Goal: Use online tool/utility: Utilize a website feature to perform a specific function

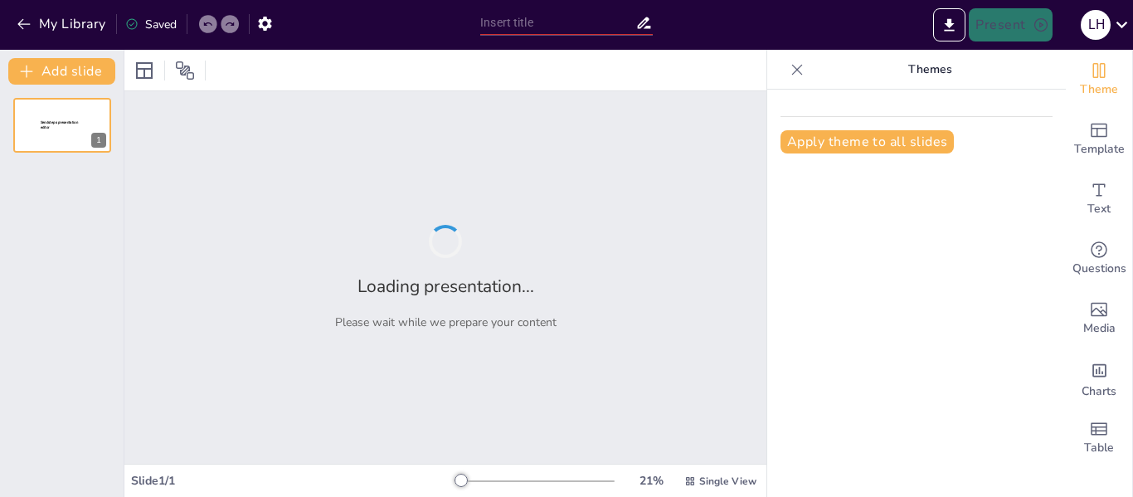
type input "Manual de Uso de Sendsteps: Estructura, Costos y Datos Relevantes"
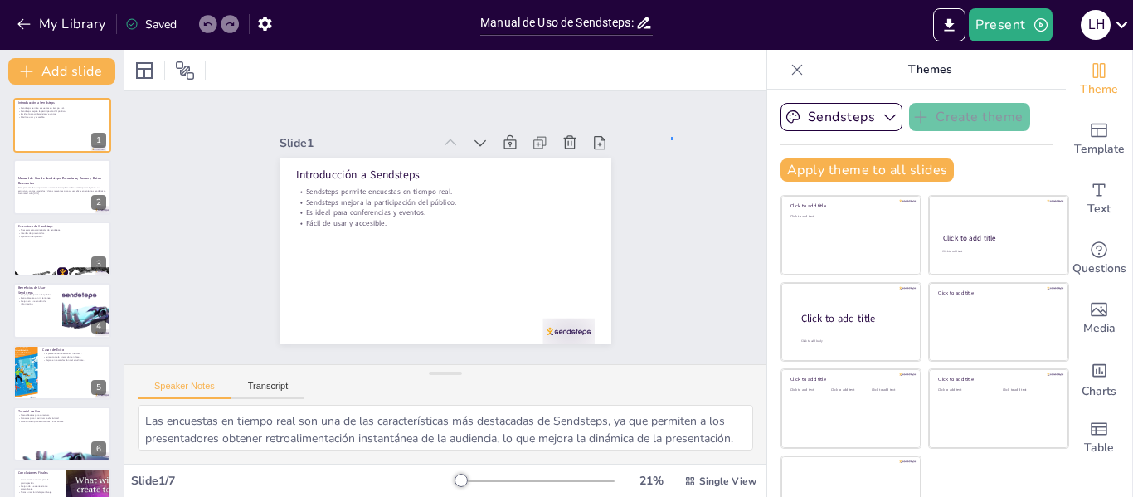
click at [673, 142] on div "Slide 1 Introducción a Sendsteps Sendsteps permite encuestas en tiempo real. Se…" at bounding box center [445, 227] width 695 height 458
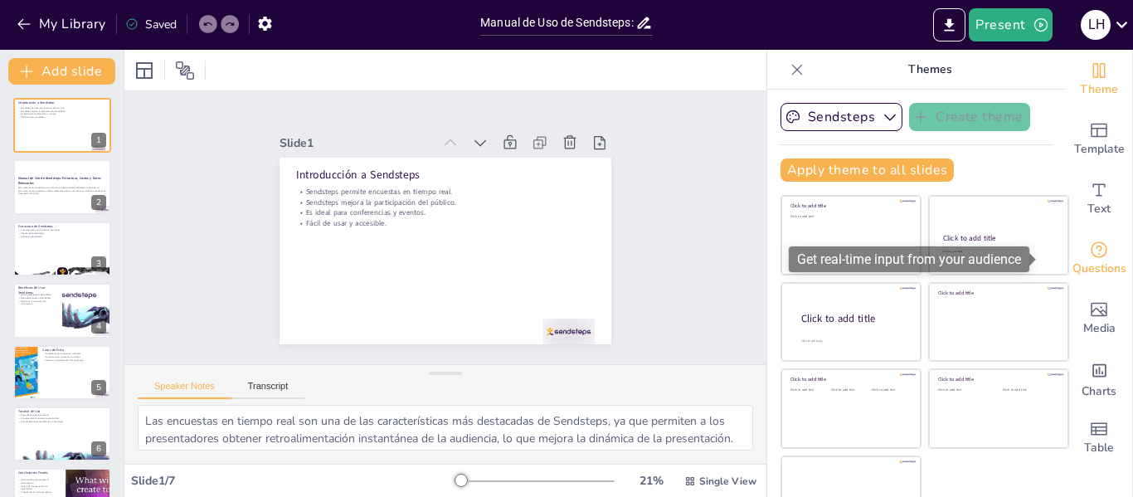
click at [1077, 265] on span "Questions" at bounding box center [1099, 269] width 54 height 18
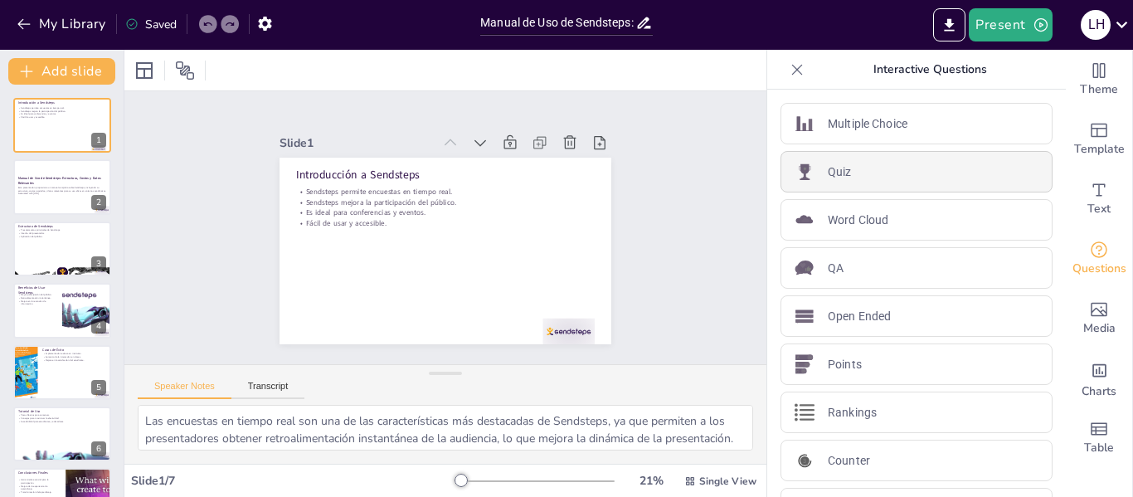
click at [917, 184] on div "Quiz" at bounding box center [916, 171] width 272 height 41
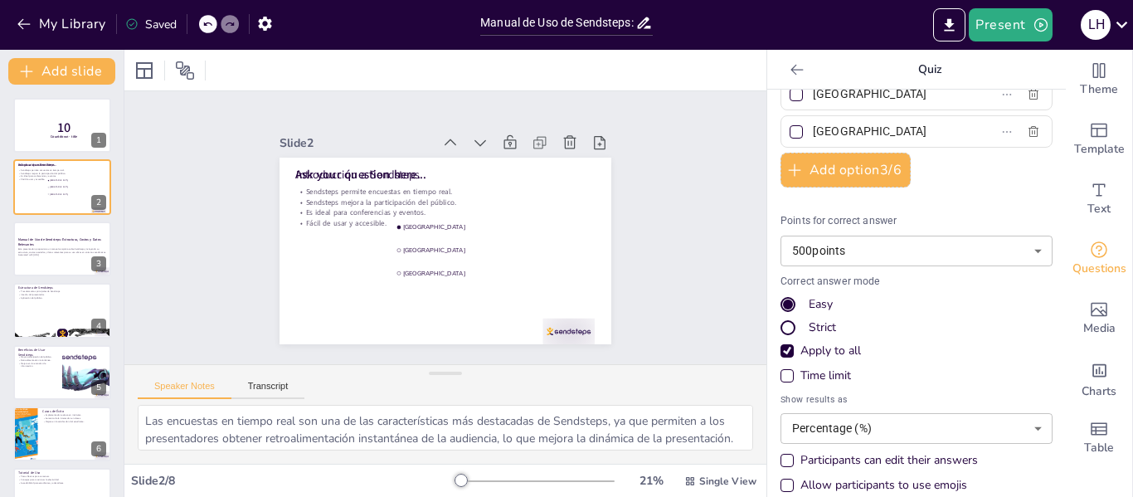
scroll to position [129, 0]
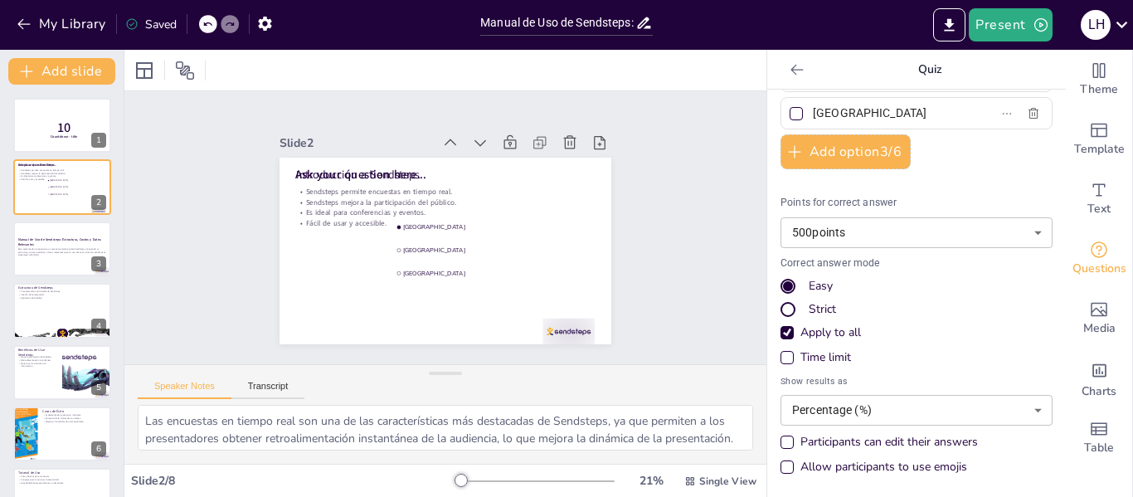
click at [929, 439] on div "Participants can edit their answers" at bounding box center [888, 442] width 177 height 17
click at [681, 289] on div "Slide 1 10 Countdown - title Slide 2 Introducción a Sendsteps Sendsteps permite…" at bounding box center [445, 227] width 695 height 458
click at [211, 27] on icon at bounding box center [207, 24] width 10 height 10
